Goal: Information Seeking & Learning: Learn about a topic

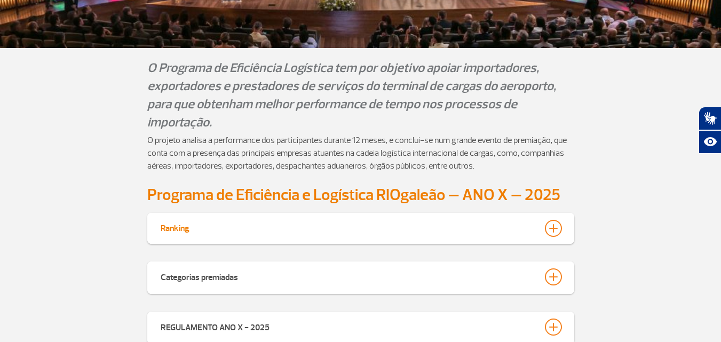
scroll to position [173, 0]
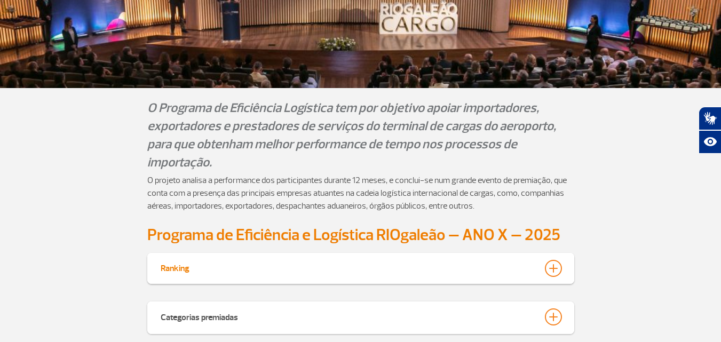
click at [557, 260] on div at bounding box center [553, 268] width 17 height 17
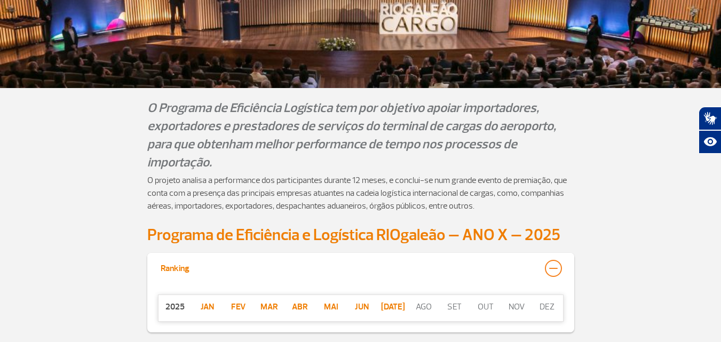
scroll to position [331, 0]
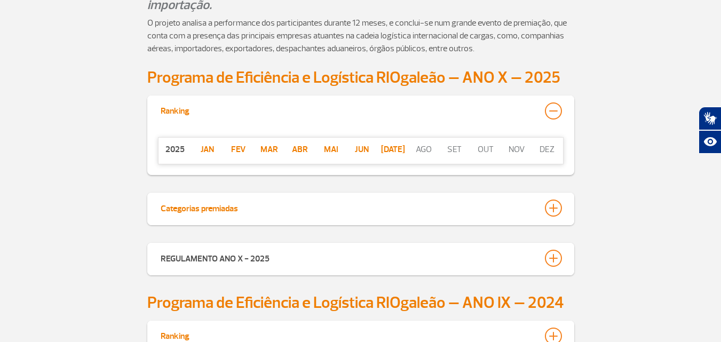
click at [551, 205] on div at bounding box center [553, 208] width 17 height 17
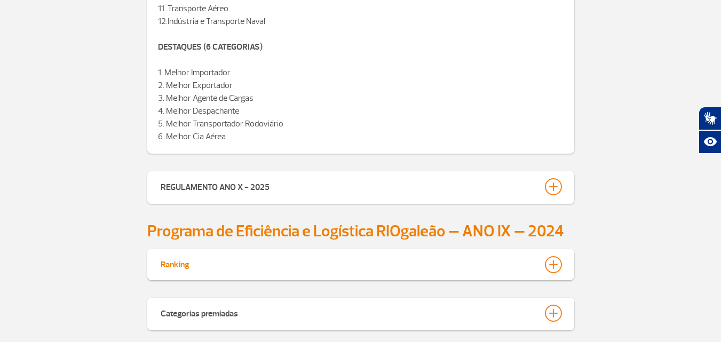
scroll to position [704, 0]
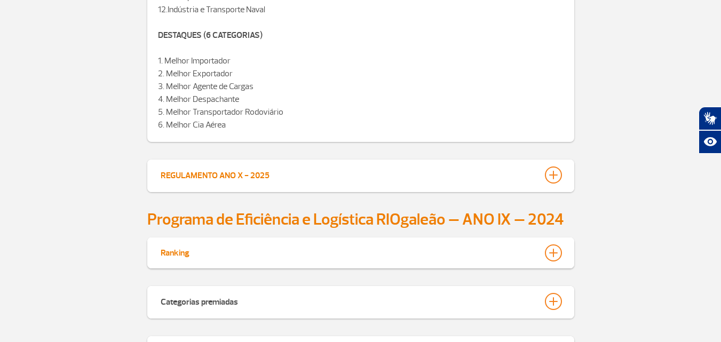
click at [552, 170] on div at bounding box center [553, 175] width 17 height 17
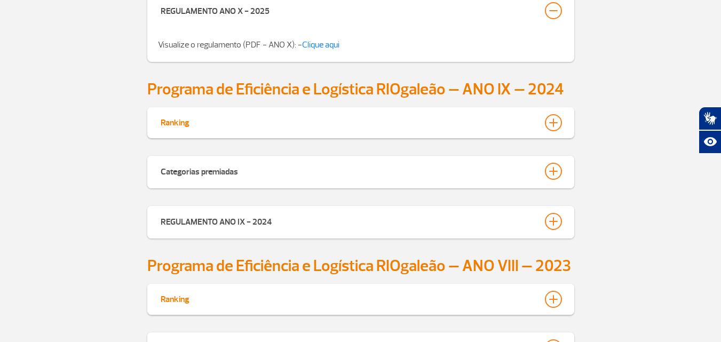
scroll to position [865, 0]
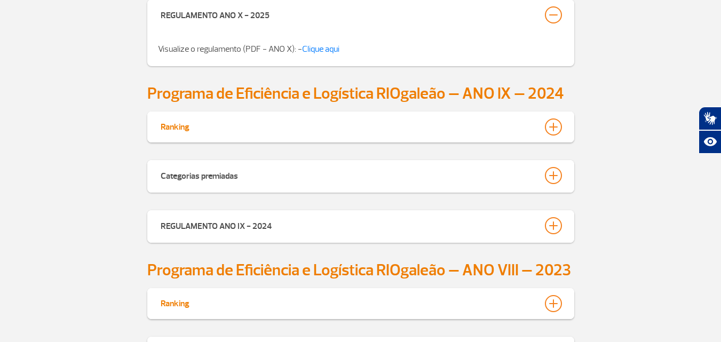
click at [552, 140] on div "Ranking" at bounding box center [360, 127] width 427 height 31
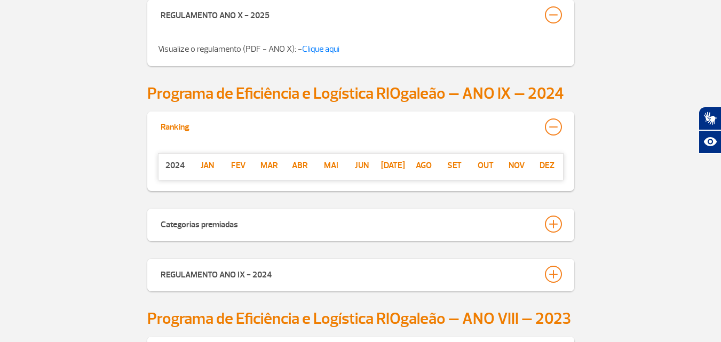
scroll to position [918, 0]
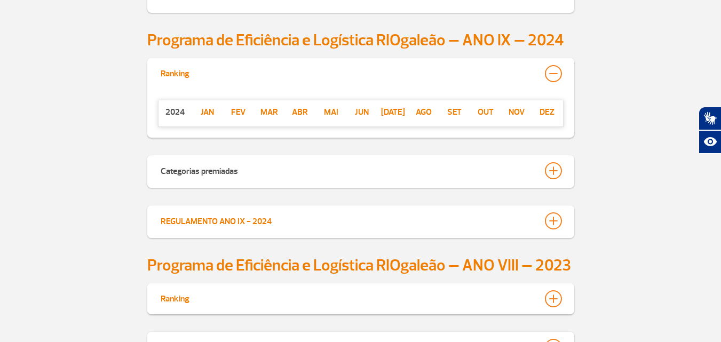
click at [555, 218] on div at bounding box center [553, 220] width 17 height 17
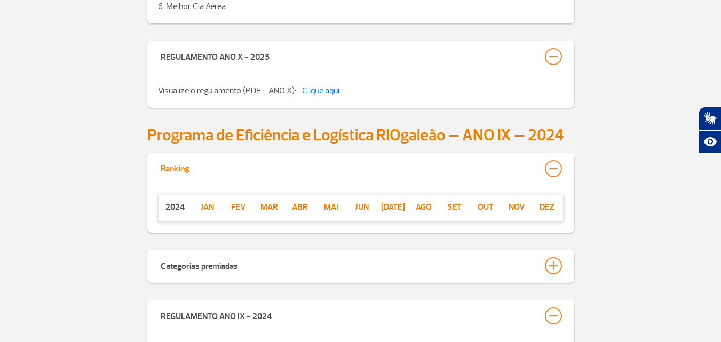
scroll to position [758, 0]
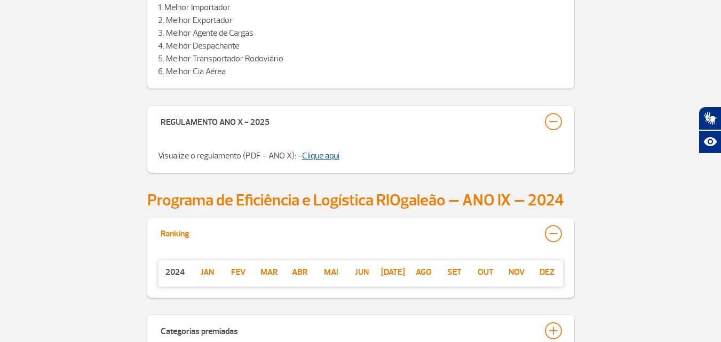
click at [331, 154] on link "Clique aqui" at bounding box center [320, 155] width 37 height 11
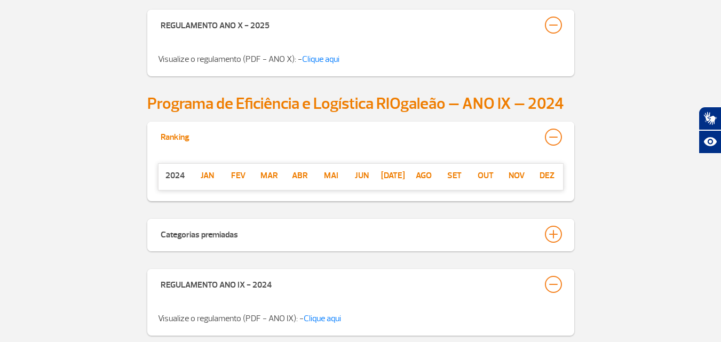
scroll to position [918, 0]
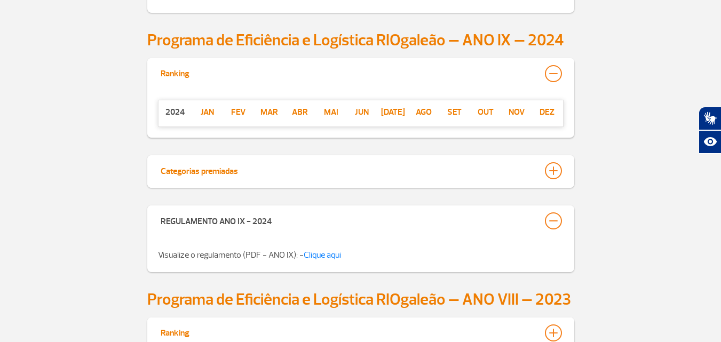
click at [548, 171] on div at bounding box center [553, 170] width 17 height 17
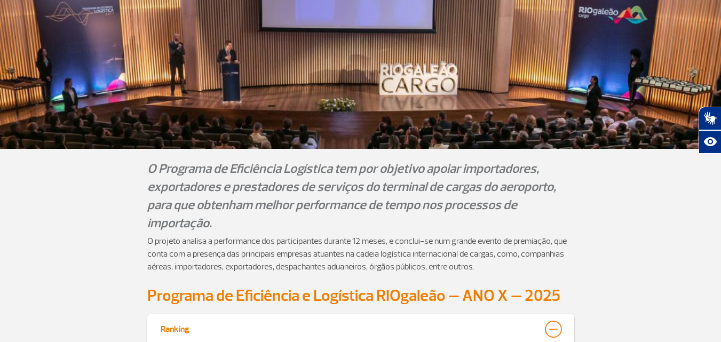
scroll to position [0, 0]
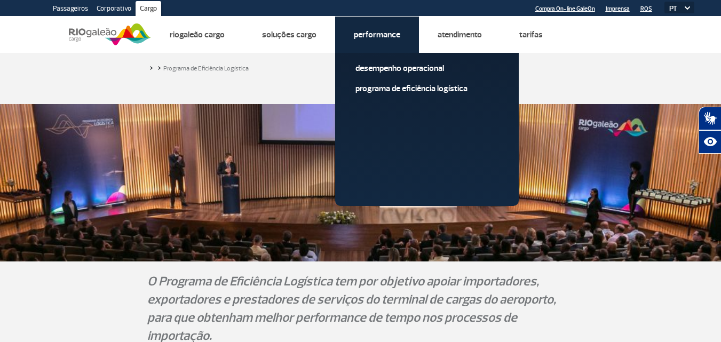
click at [388, 24] on li "Performance Desempenho Operacional Programa de Eficiência Logística" at bounding box center [377, 35] width 84 height 36
click at [395, 91] on link "Programa de Eficiência Logística" at bounding box center [426, 89] width 143 height 12
click at [375, 91] on link "Programa de Eficiência Logística" at bounding box center [426, 89] width 143 height 12
click at [375, 90] on link "Programa de Eficiência Logística" at bounding box center [426, 89] width 143 height 12
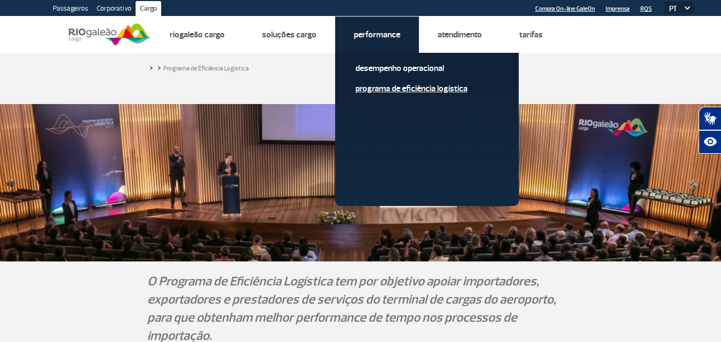
click at [375, 90] on link "Programa de Eficiência Logística" at bounding box center [426, 89] width 143 height 12
click at [373, 69] on link "Desempenho Operacional" at bounding box center [426, 68] width 143 height 12
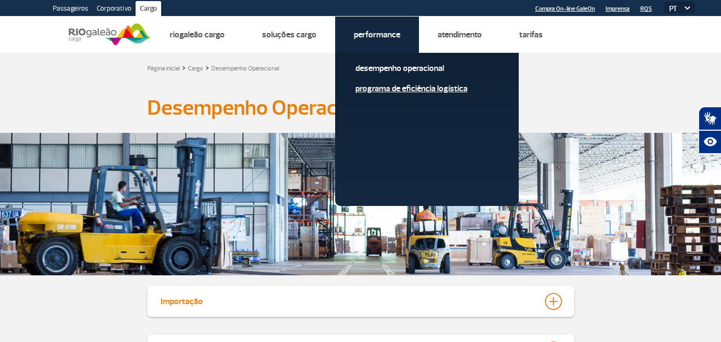
click at [375, 89] on link "Programa de Eficiência Logística" at bounding box center [426, 89] width 143 height 12
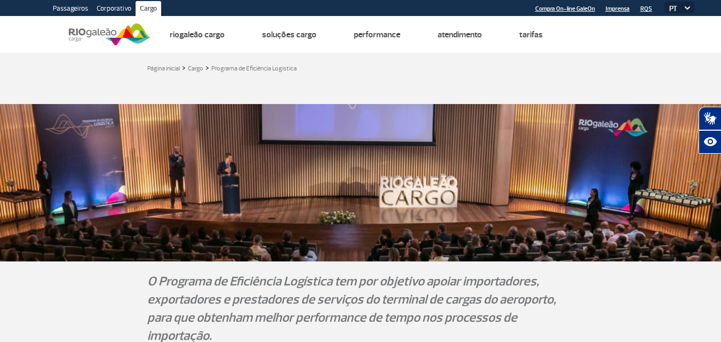
click at [571, 69] on div "Página inicial > Cargo > Programa de Eficiência Logística" at bounding box center [360, 67] width 427 height 13
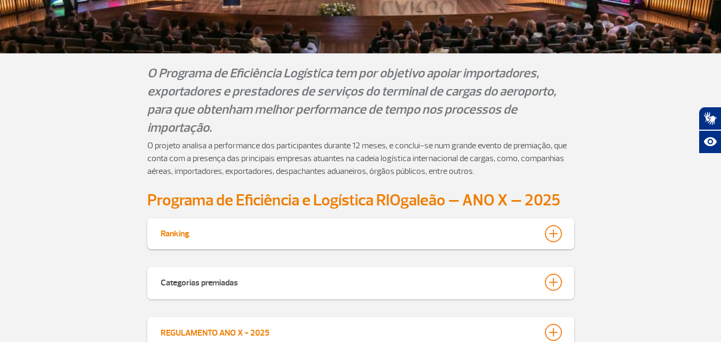
scroll to position [374, 0]
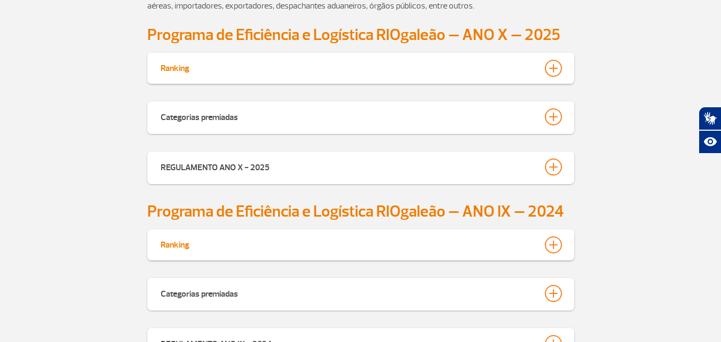
click at [555, 67] on div at bounding box center [553, 68] width 17 height 17
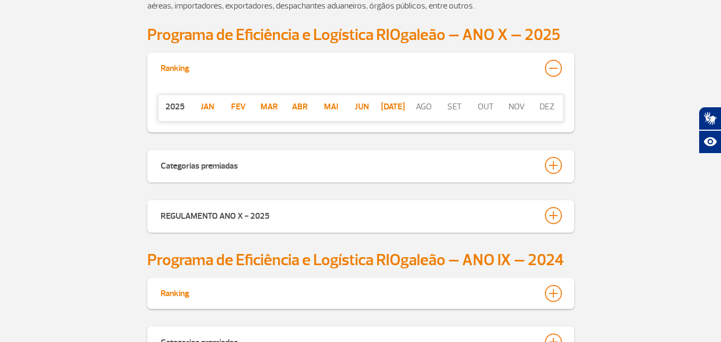
click at [206, 110] on p "jan" at bounding box center [207, 106] width 31 height 13
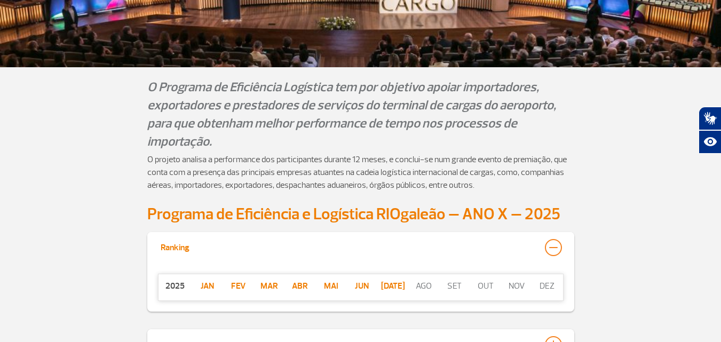
scroll to position [213, 0]
